Goal: Task Accomplishment & Management: Use online tool/utility

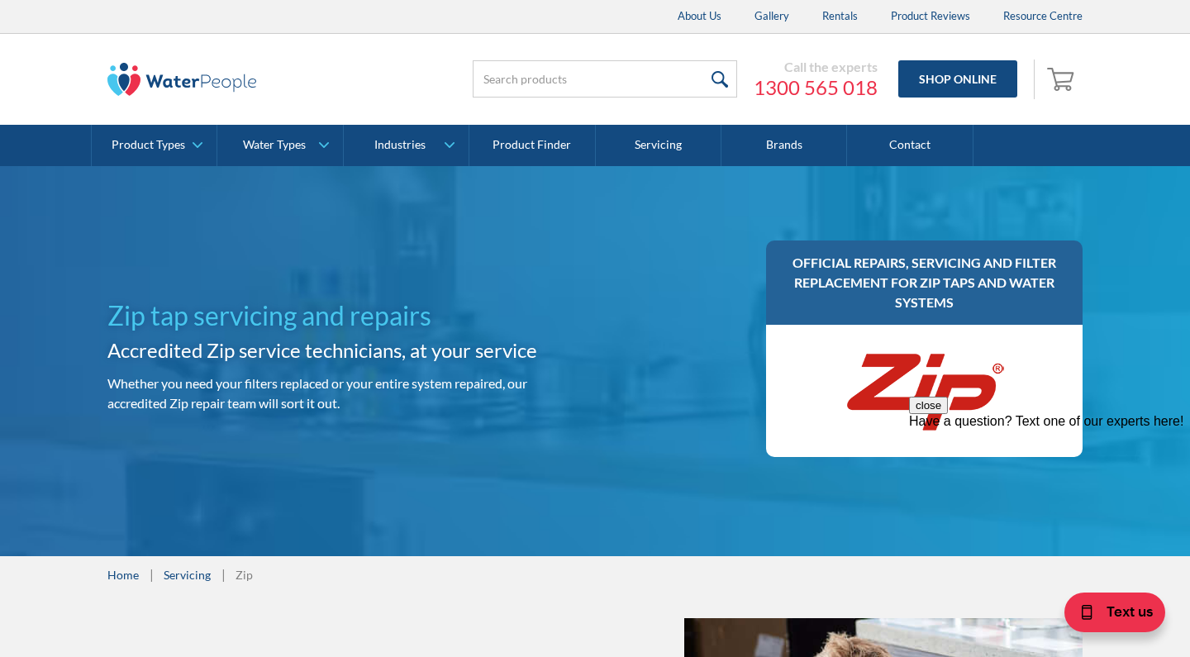
click at [956, 339] on div at bounding box center [924, 391] width 317 height 132
click at [835, 79] on link "1300 565 018" at bounding box center [816, 87] width 124 height 25
click at [648, 141] on link "Servicing" at bounding box center [659, 145] width 126 height 41
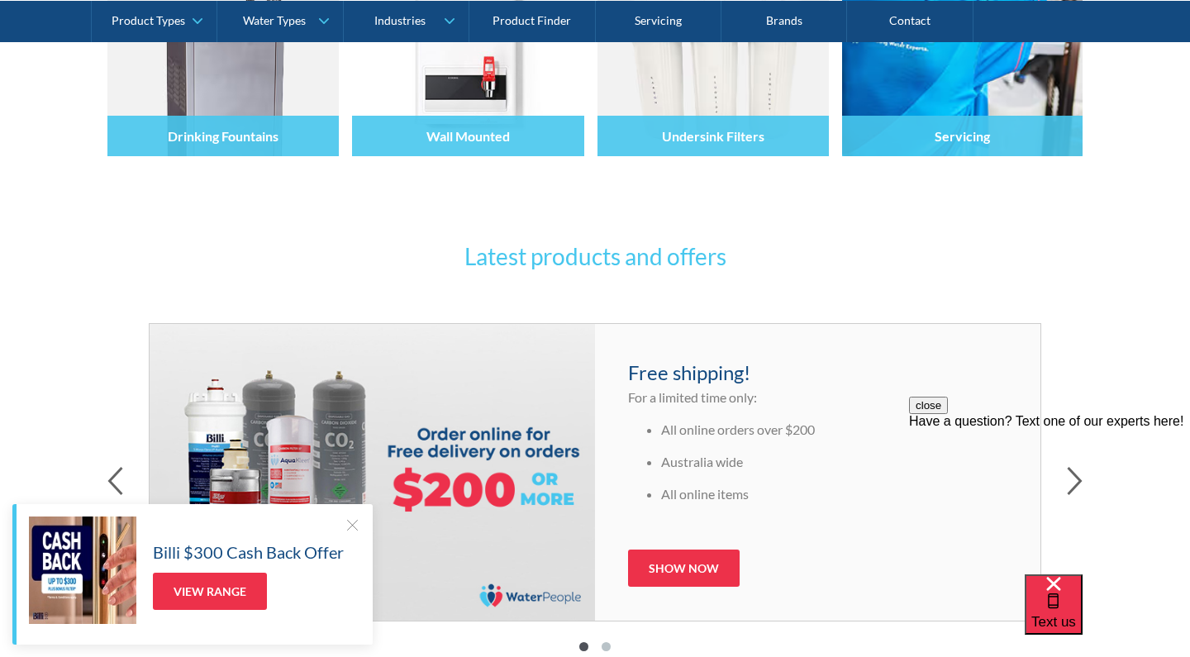
scroll to position [594, 0]
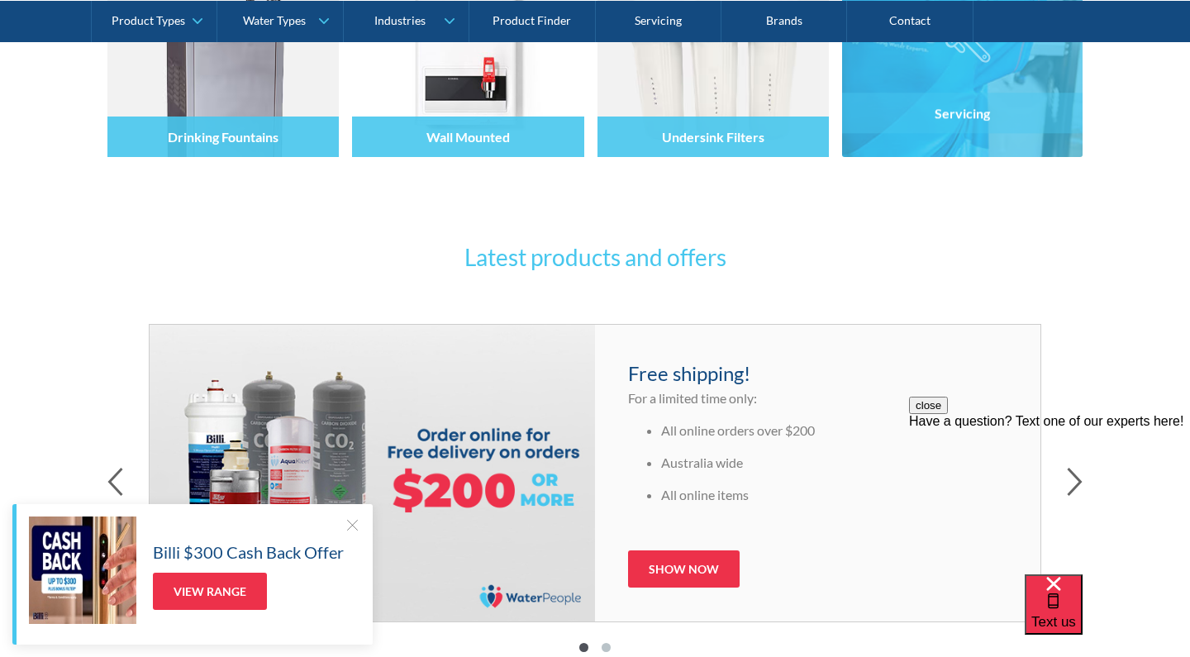
click at [956, 145] on div "Servicing" at bounding box center [962, 87] width 241 height 140
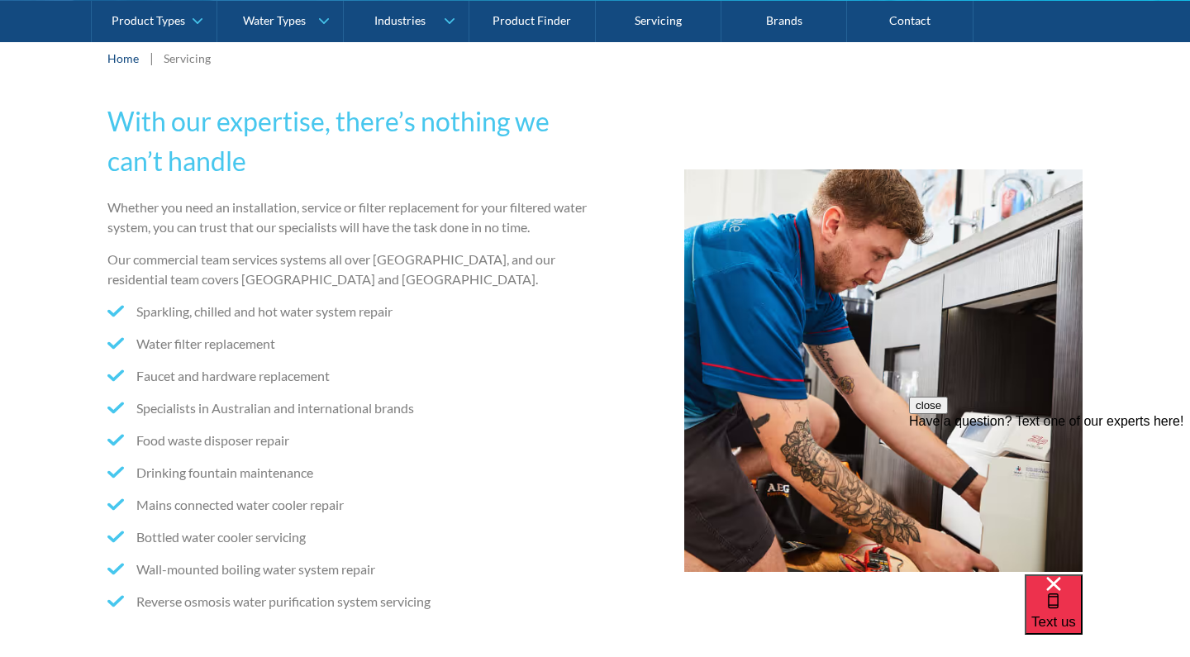
scroll to position [274, 0]
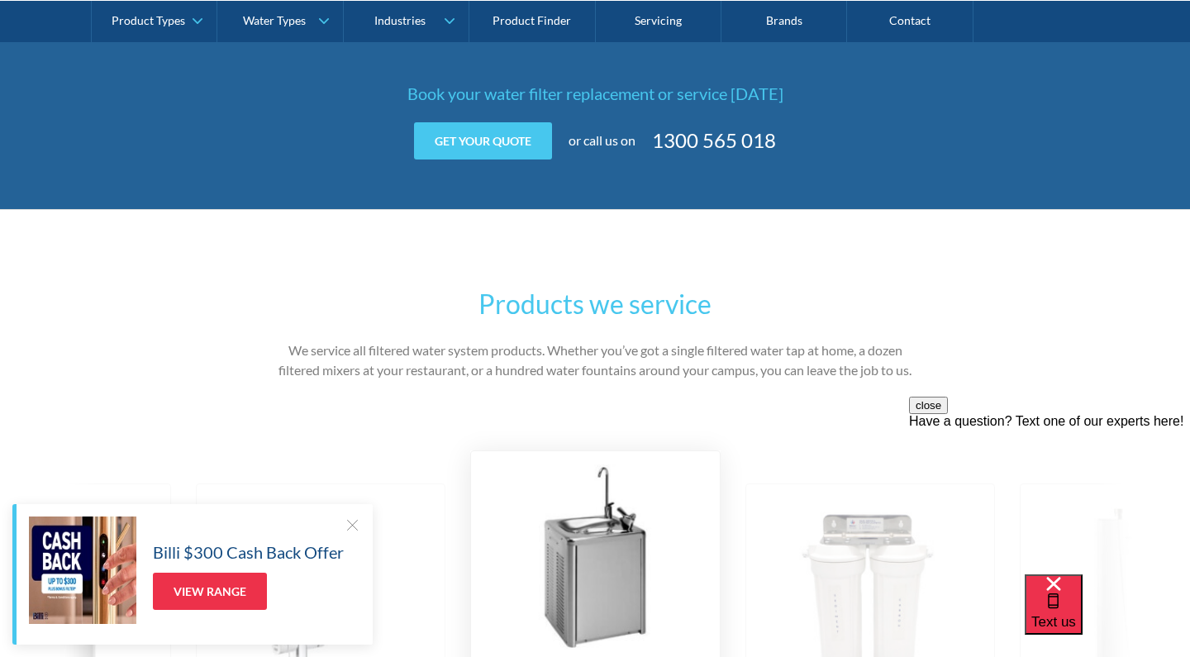
scroll to position [2361, 0]
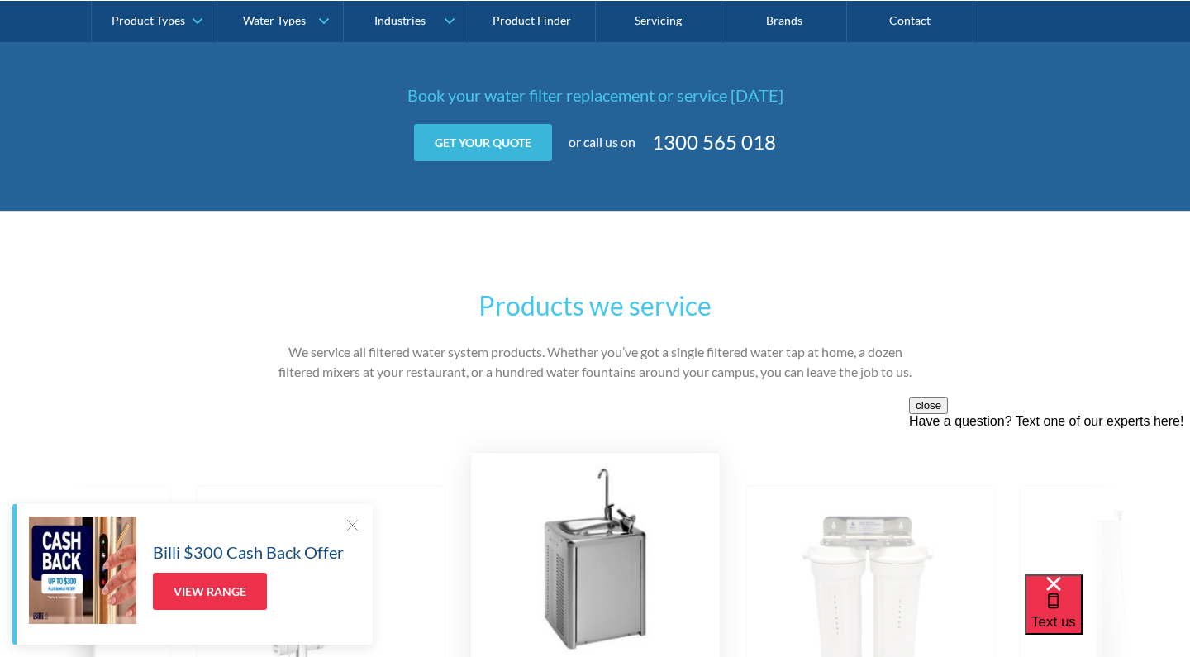
click at [490, 127] on link "Get your quote" at bounding box center [483, 142] width 138 height 37
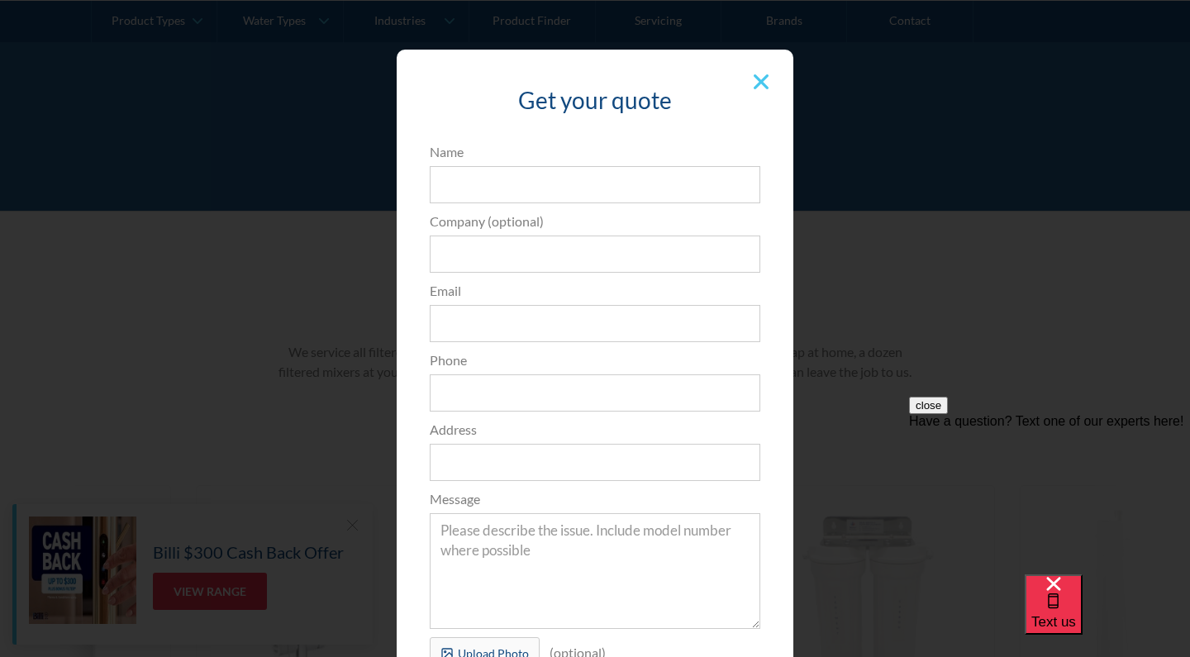
scroll to position [-1, 0]
click at [758, 76] on img at bounding box center [761, 81] width 15 height 15
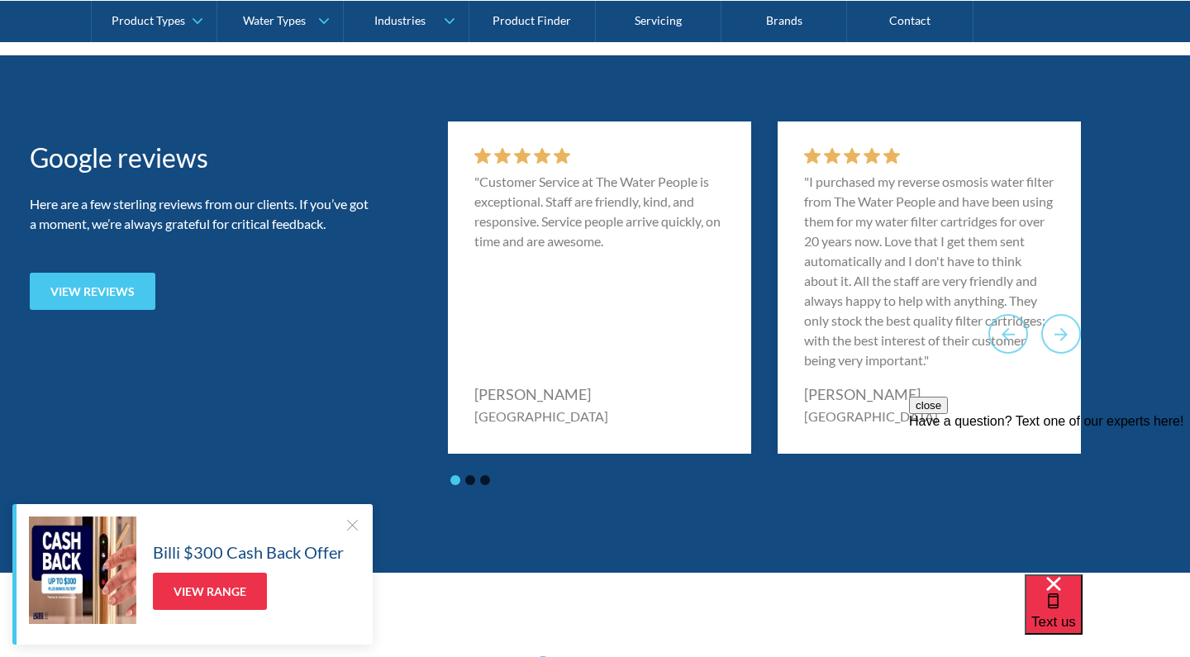
scroll to position [3193, 0]
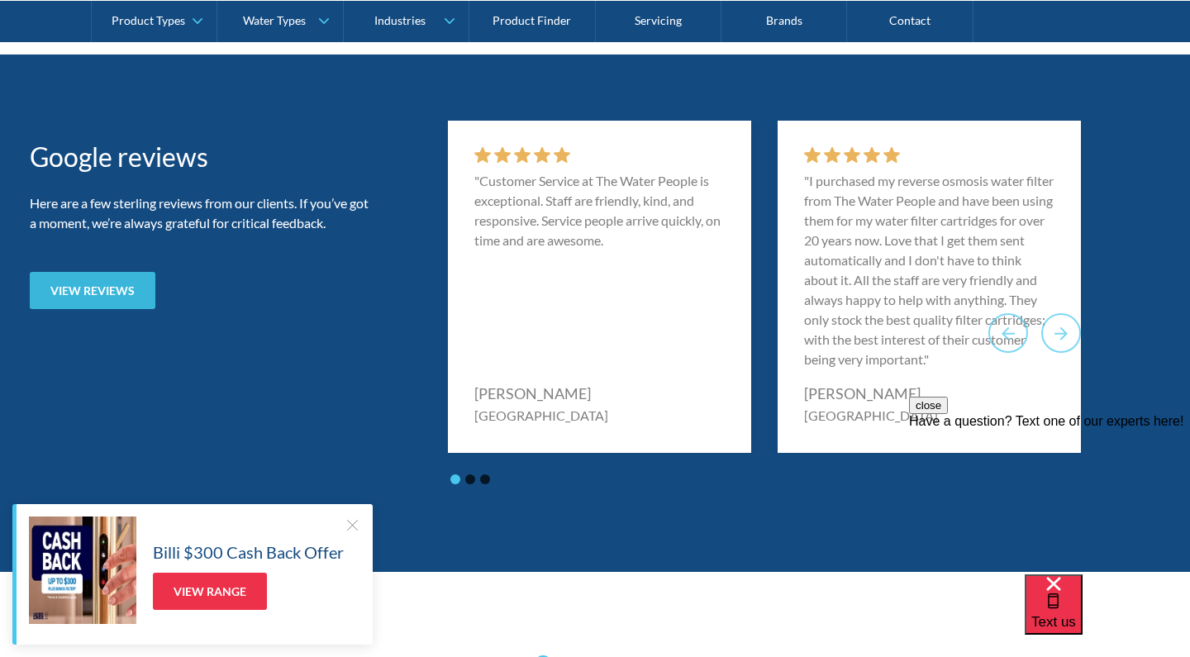
click at [106, 287] on link "View reviews" at bounding box center [93, 290] width 126 height 37
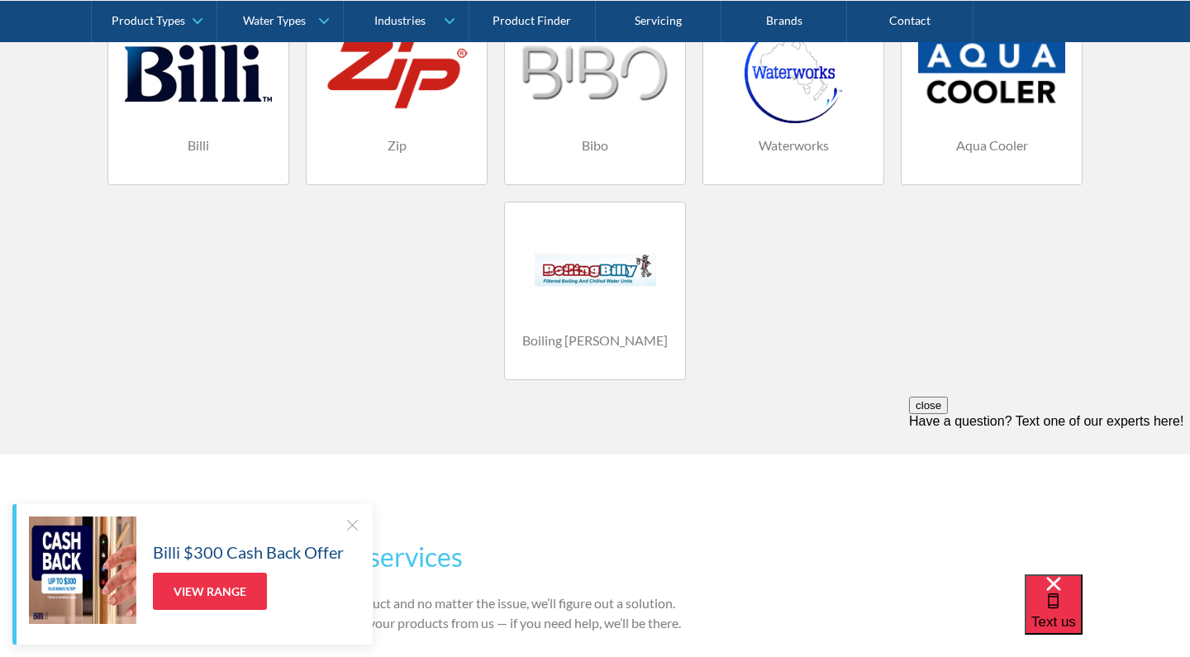
scroll to position [1244, 0]
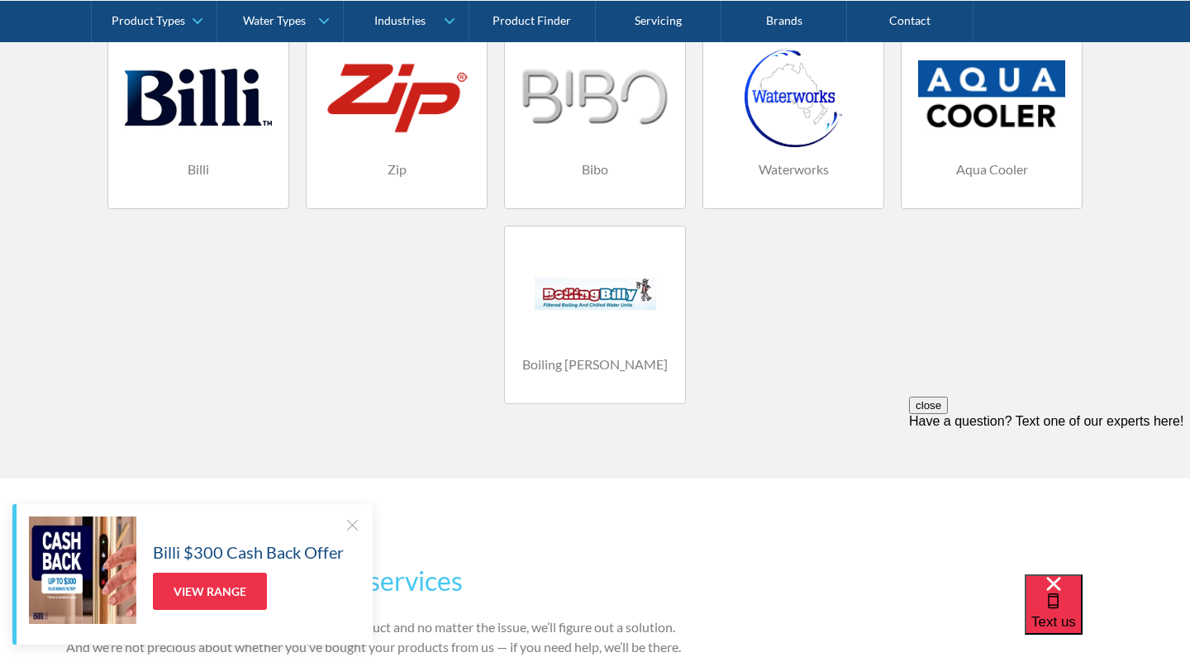
click at [387, 182] on div "Zip" at bounding box center [396, 169] width 147 height 45
